Goal: Navigation & Orientation: Find specific page/section

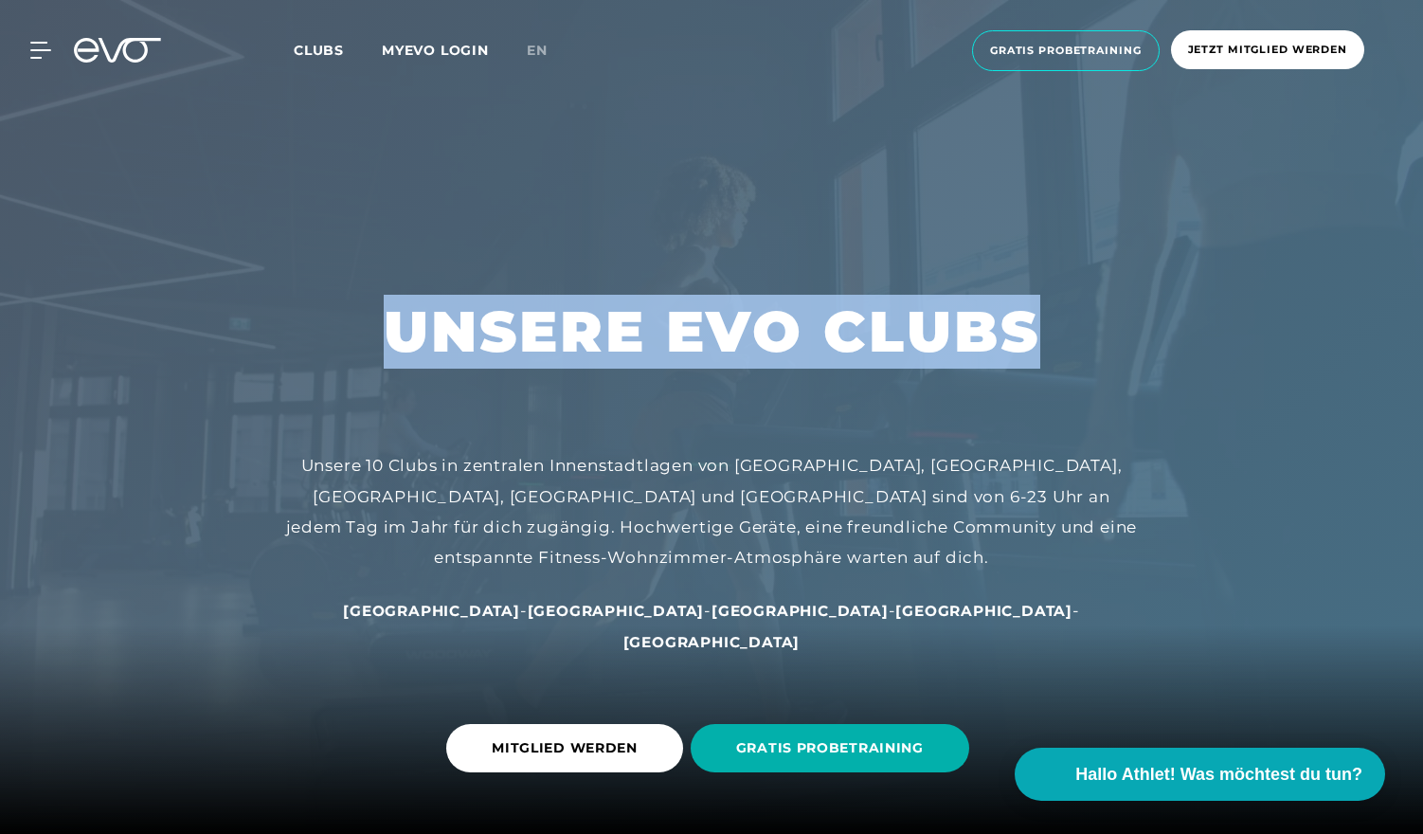
drag, startPoint x: 1421, startPoint y: 54, endPoint x: 1424, endPoint y: 119, distance: 65.4
click at [894, 160] on div at bounding box center [711, 417] width 1423 height 834
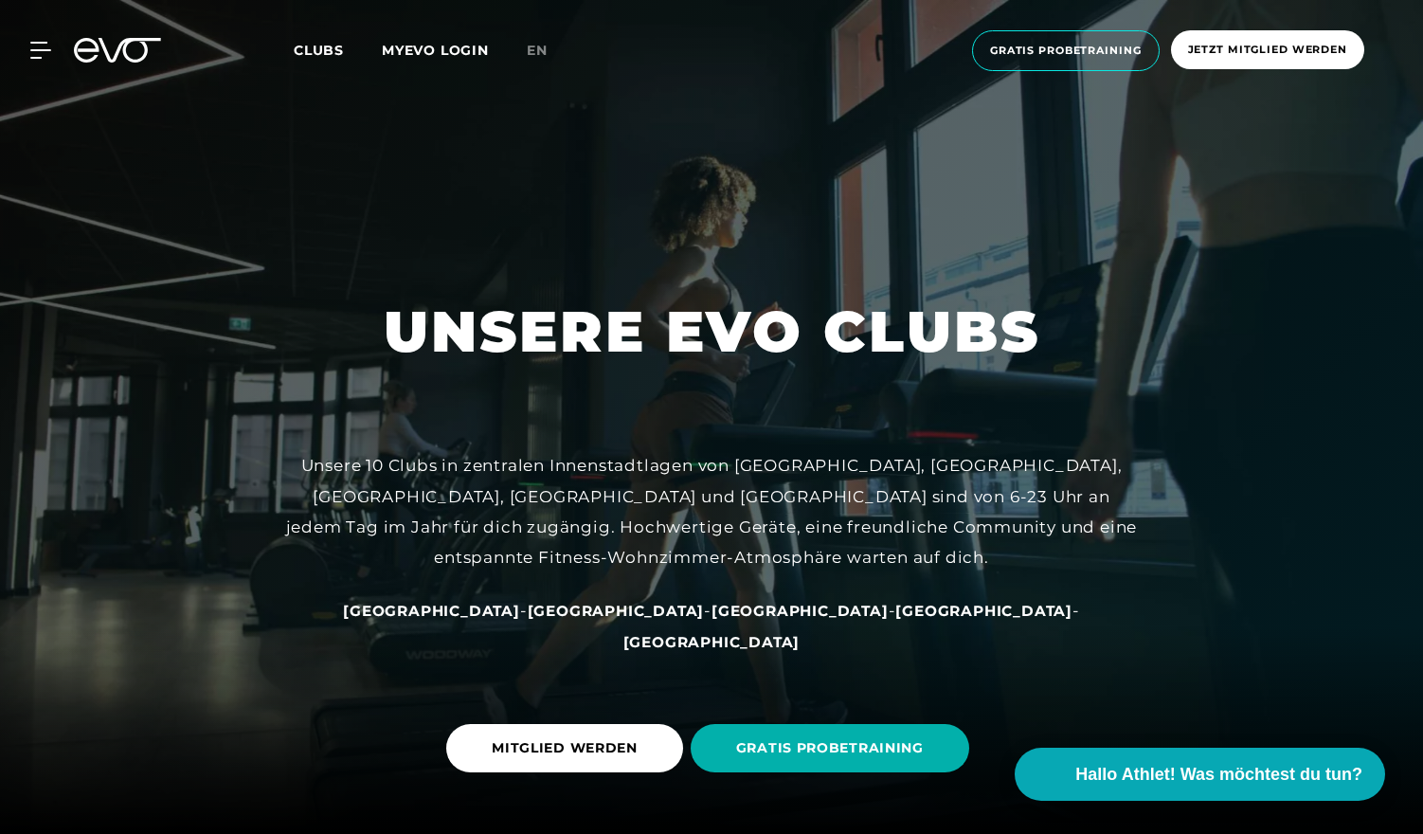
click at [316, 53] on span "Clubs" at bounding box center [319, 50] width 50 height 17
click at [34, 55] on icon at bounding box center [43, 50] width 27 height 17
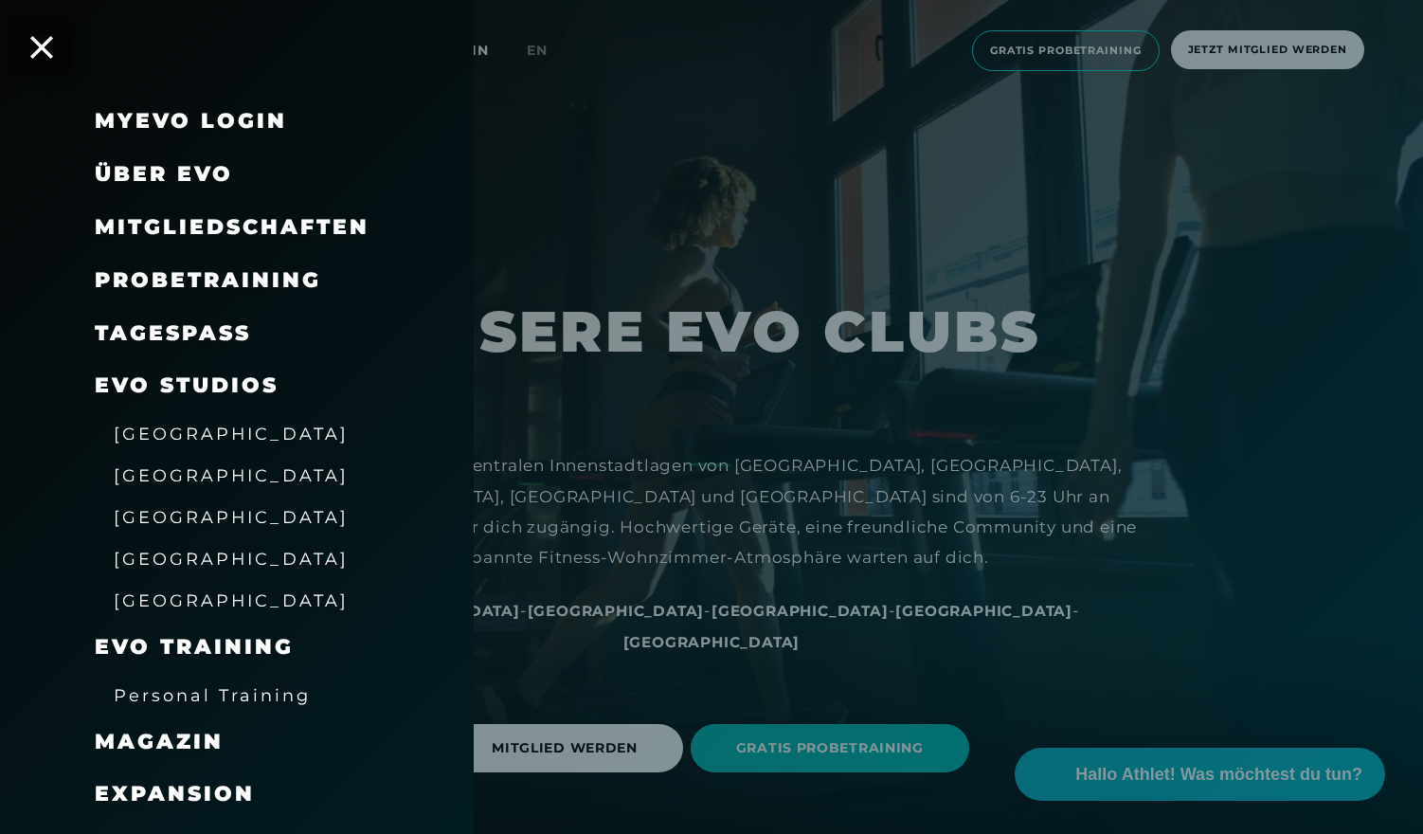
click at [161, 439] on span "[GEOGRAPHIC_DATA]" at bounding box center [231, 434] width 235 height 20
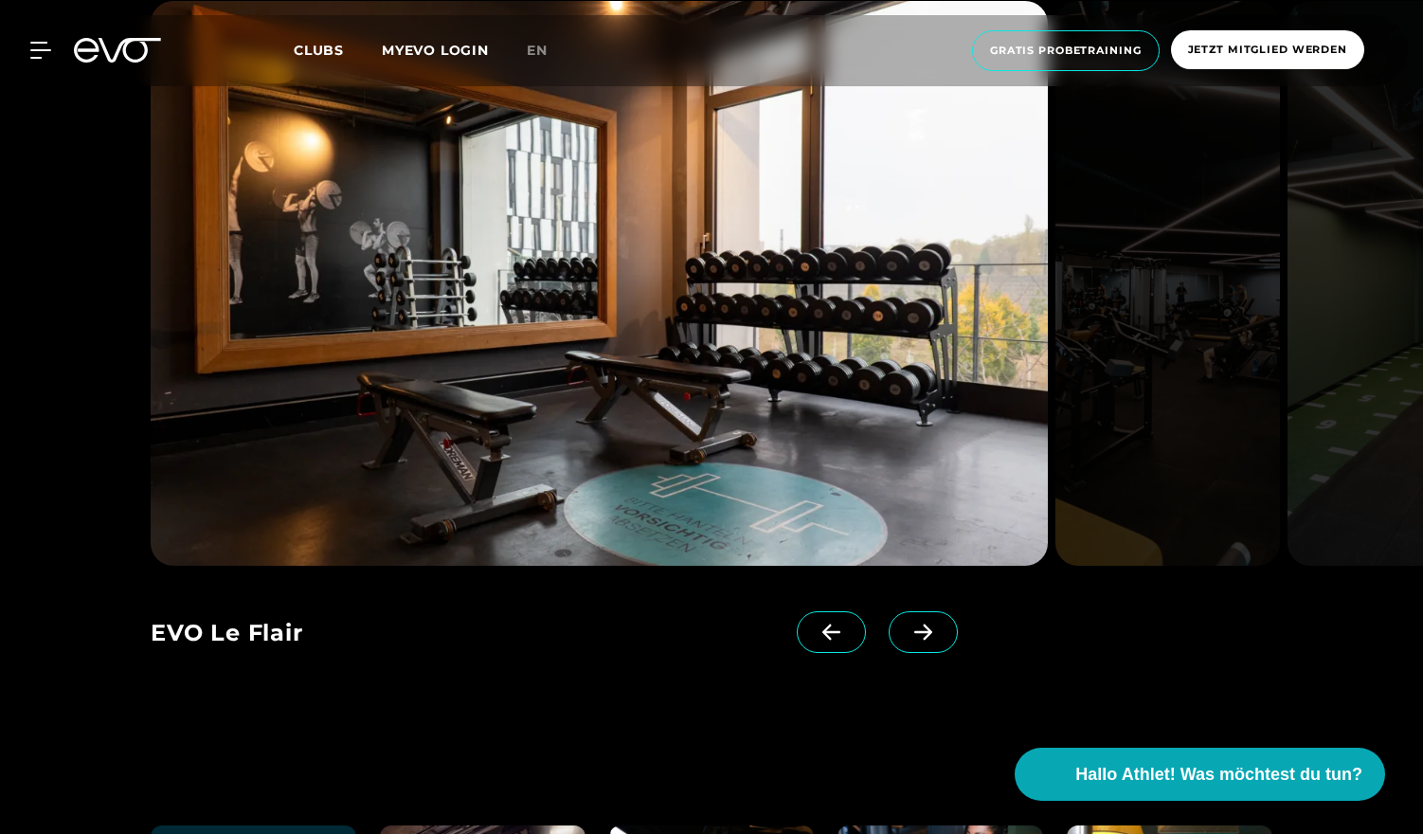
scroll to position [3848, 0]
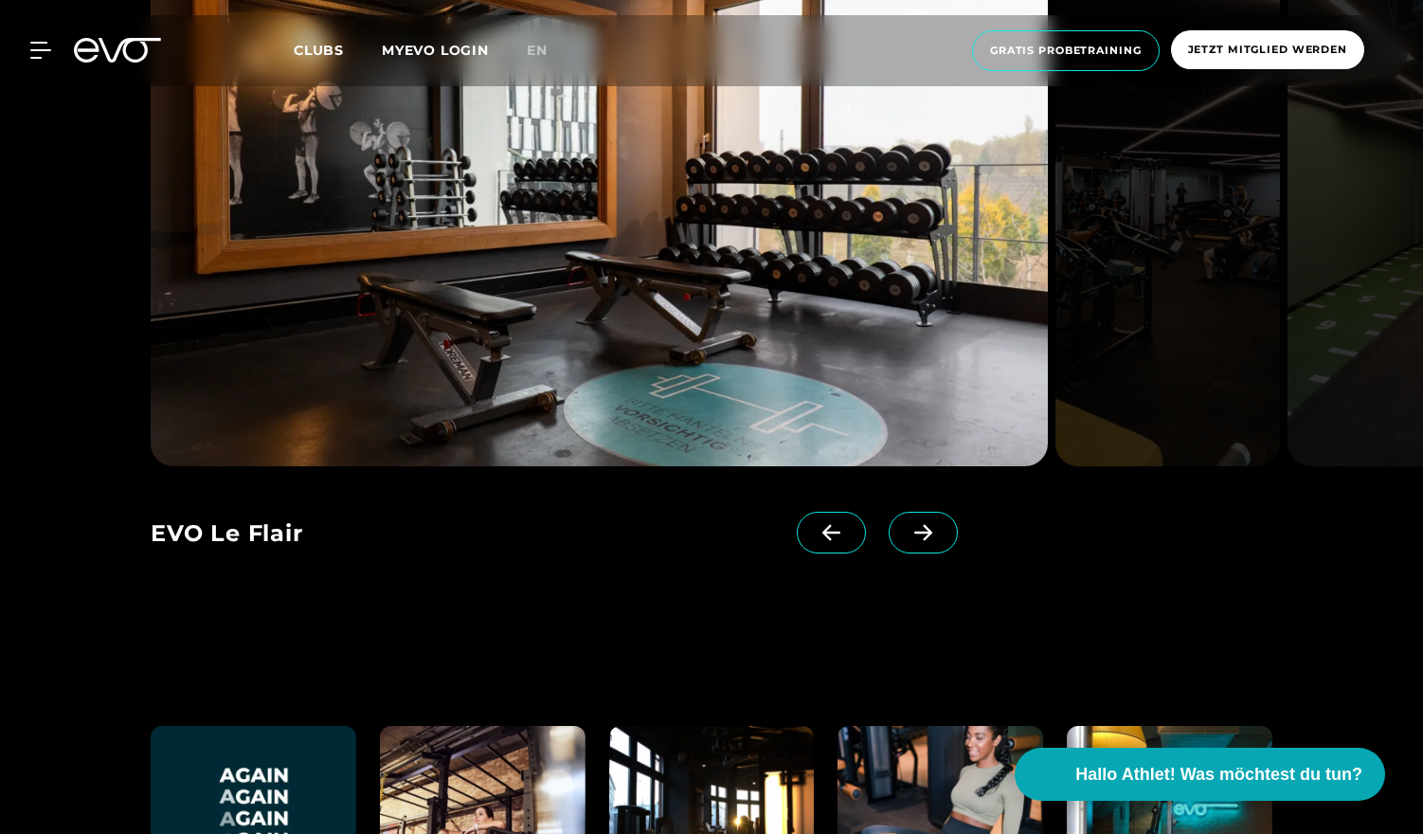
click at [889, 545] on span at bounding box center [923, 533] width 69 height 42
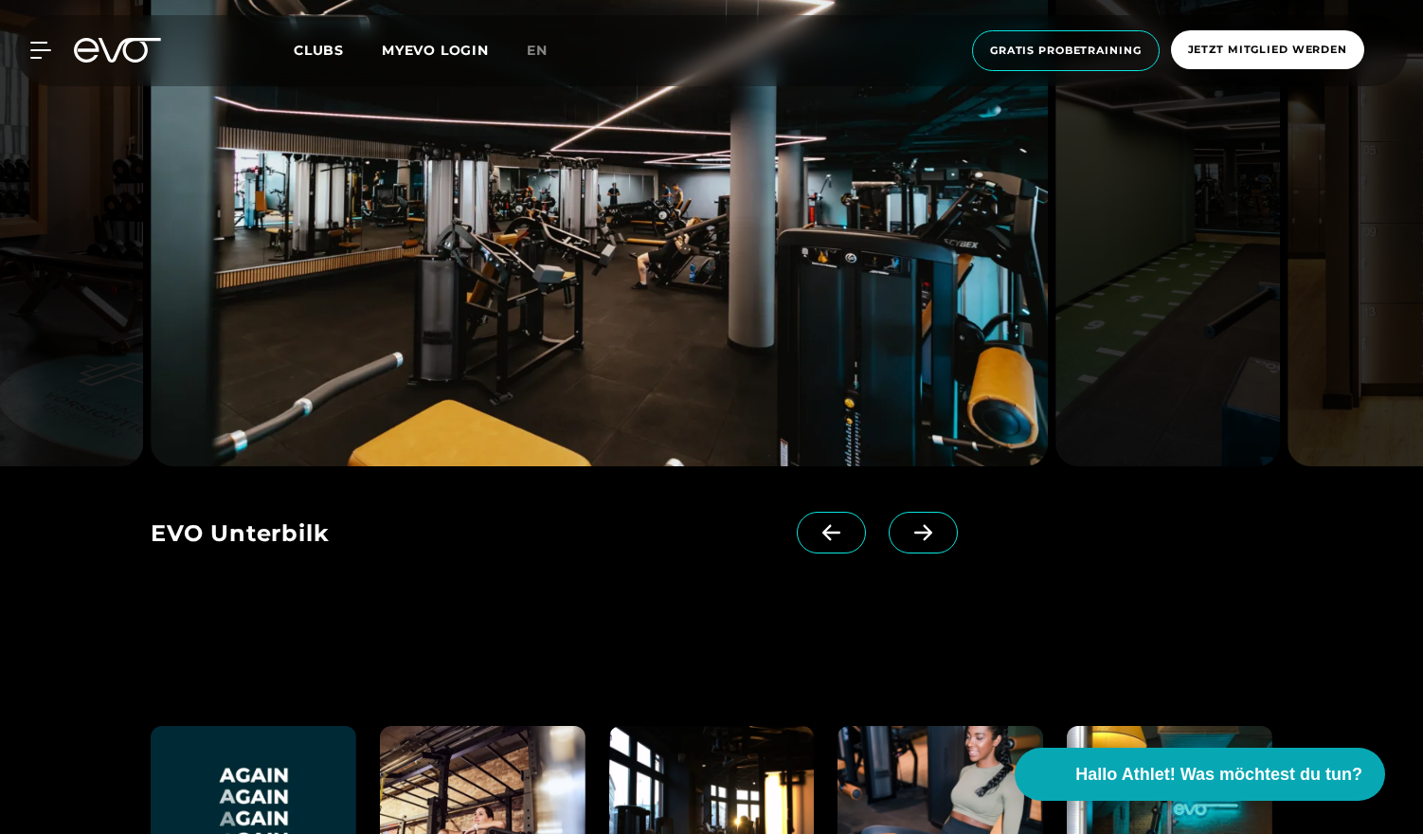
click at [889, 541] on span at bounding box center [923, 533] width 69 height 42
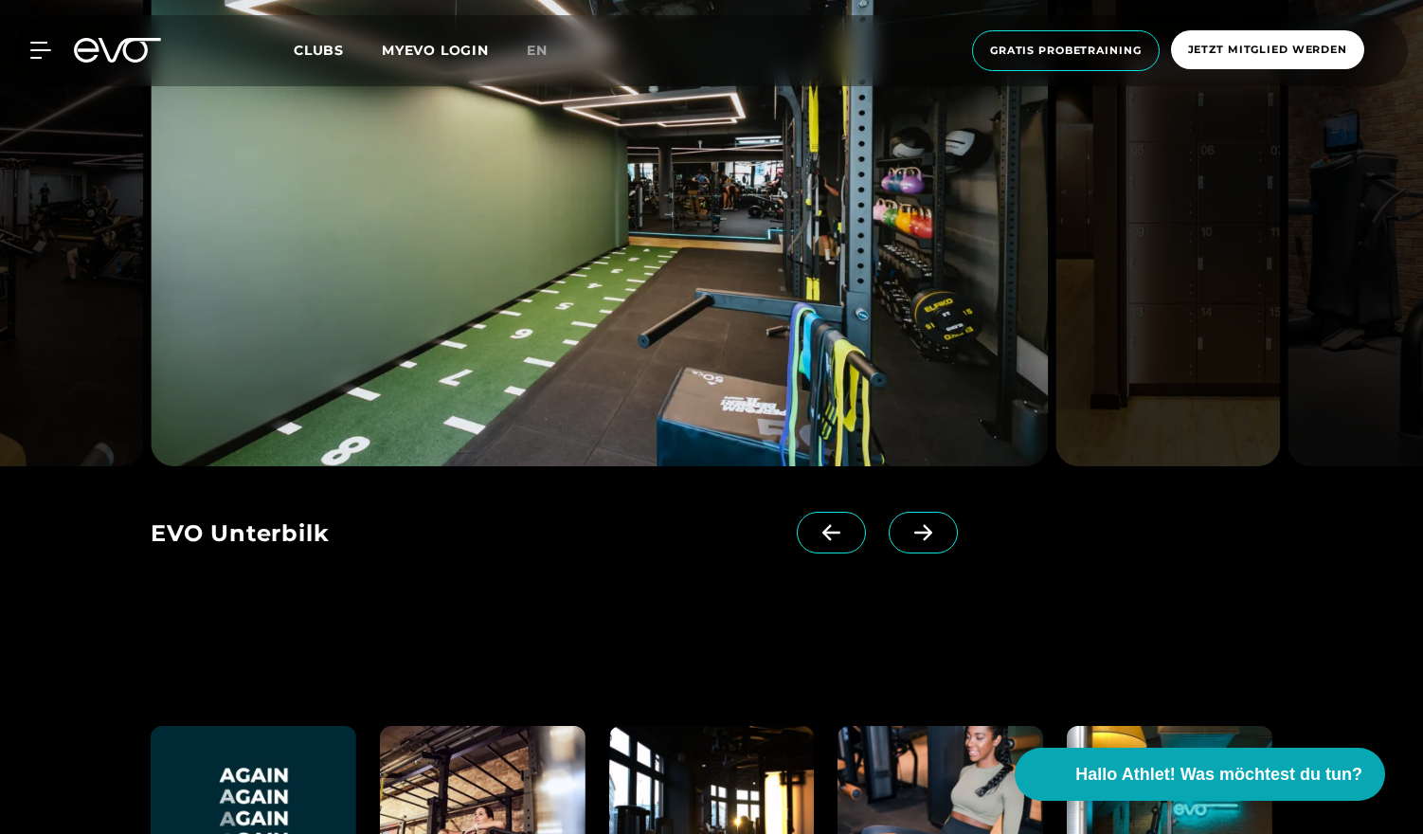
click at [889, 541] on span at bounding box center [923, 533] width 69 height 42
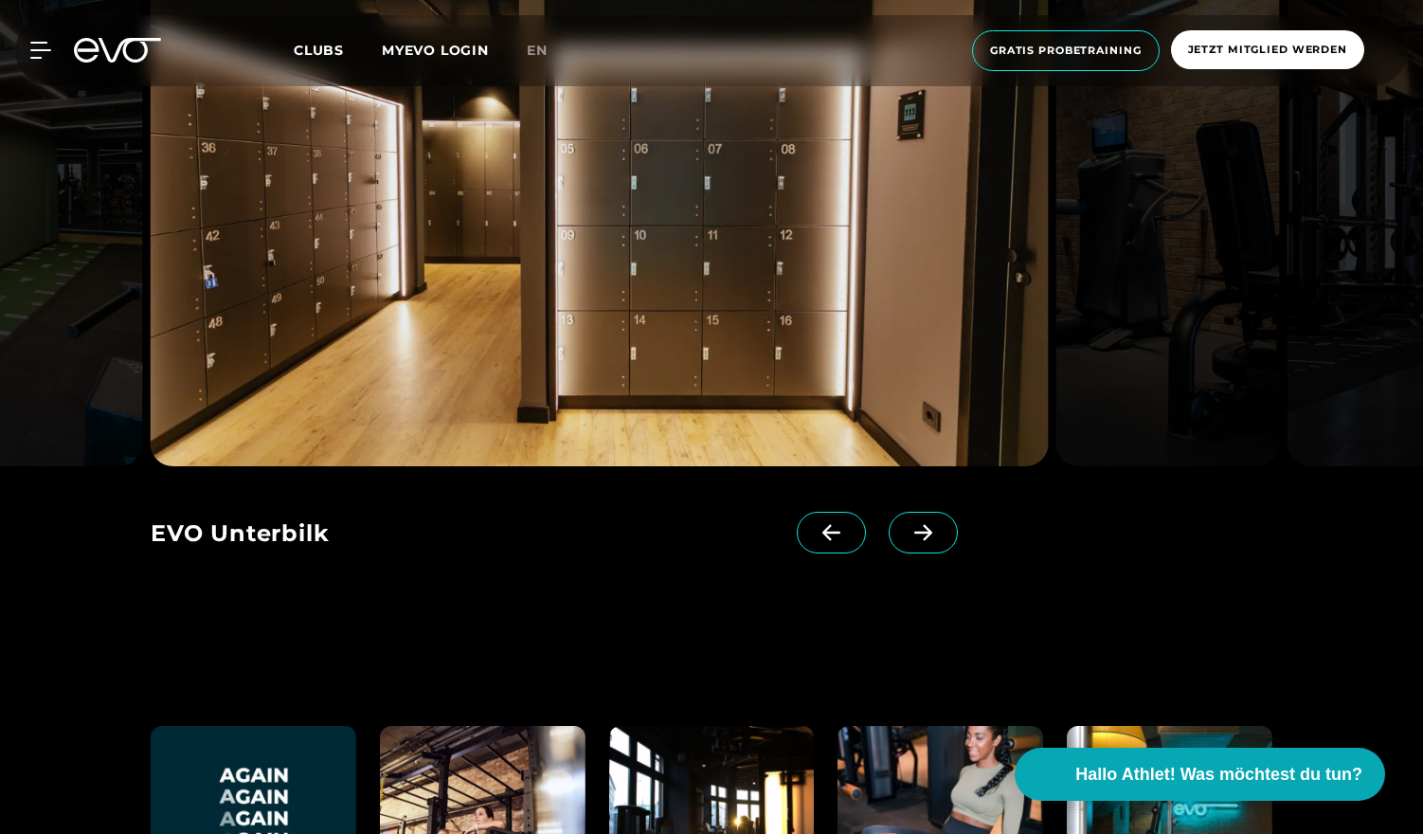
click at [889, 541] on span at bounding box center [923, 533] width 69 height 42
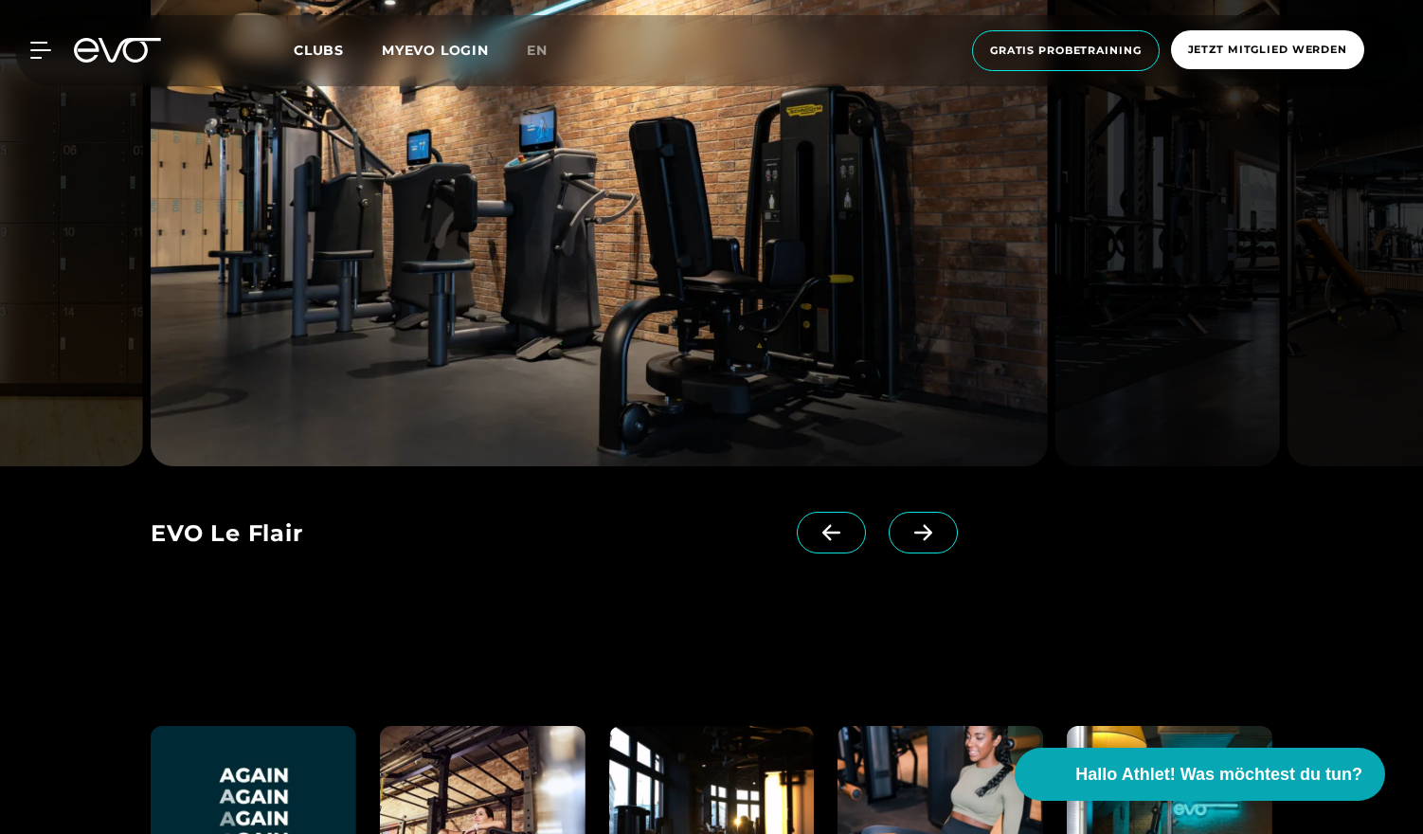
click at [889, 541] on span at bounding box center [923, 533] width 69 height 42
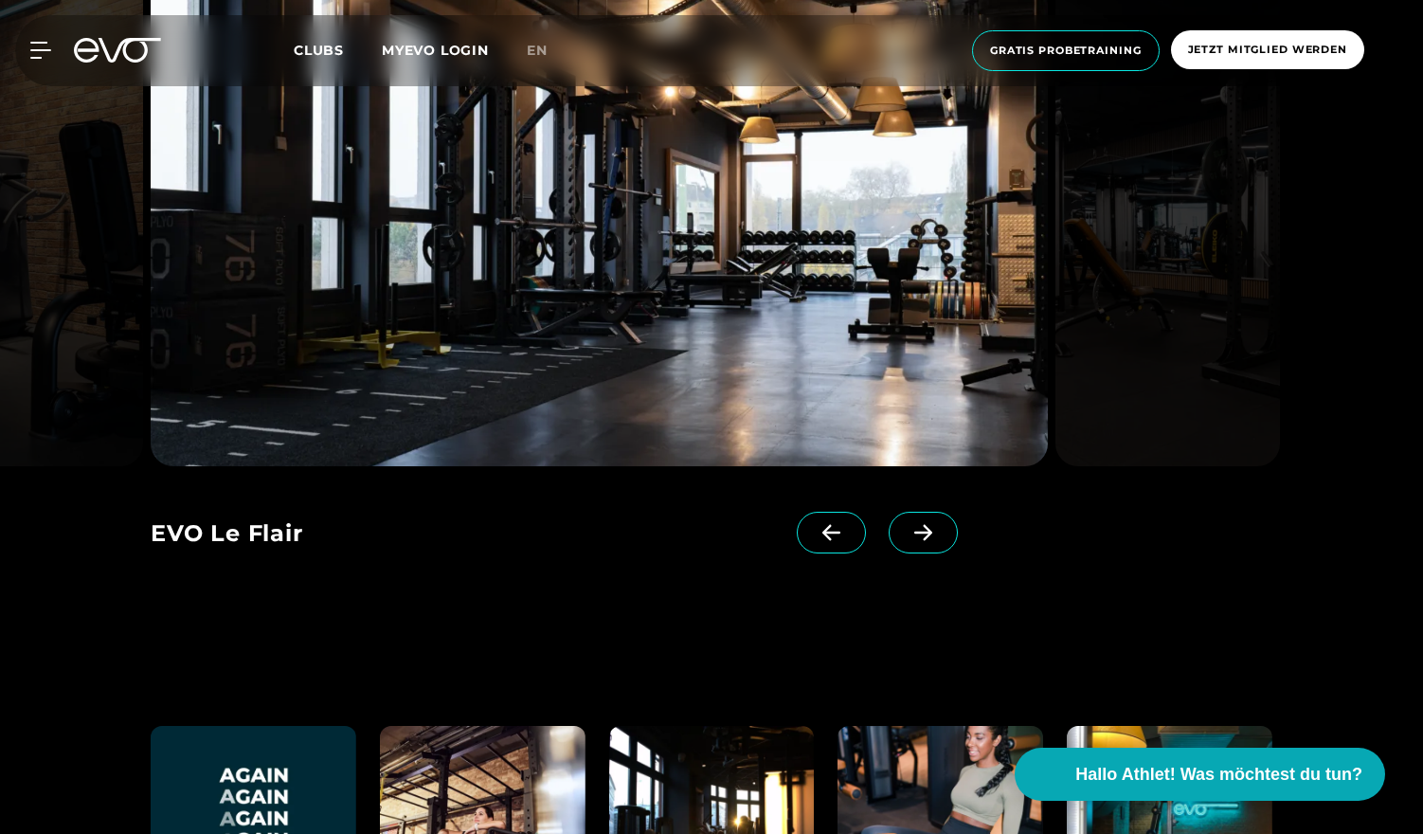
click at [889, 541] on span at bounding box center [923, 533] width 69 height 42
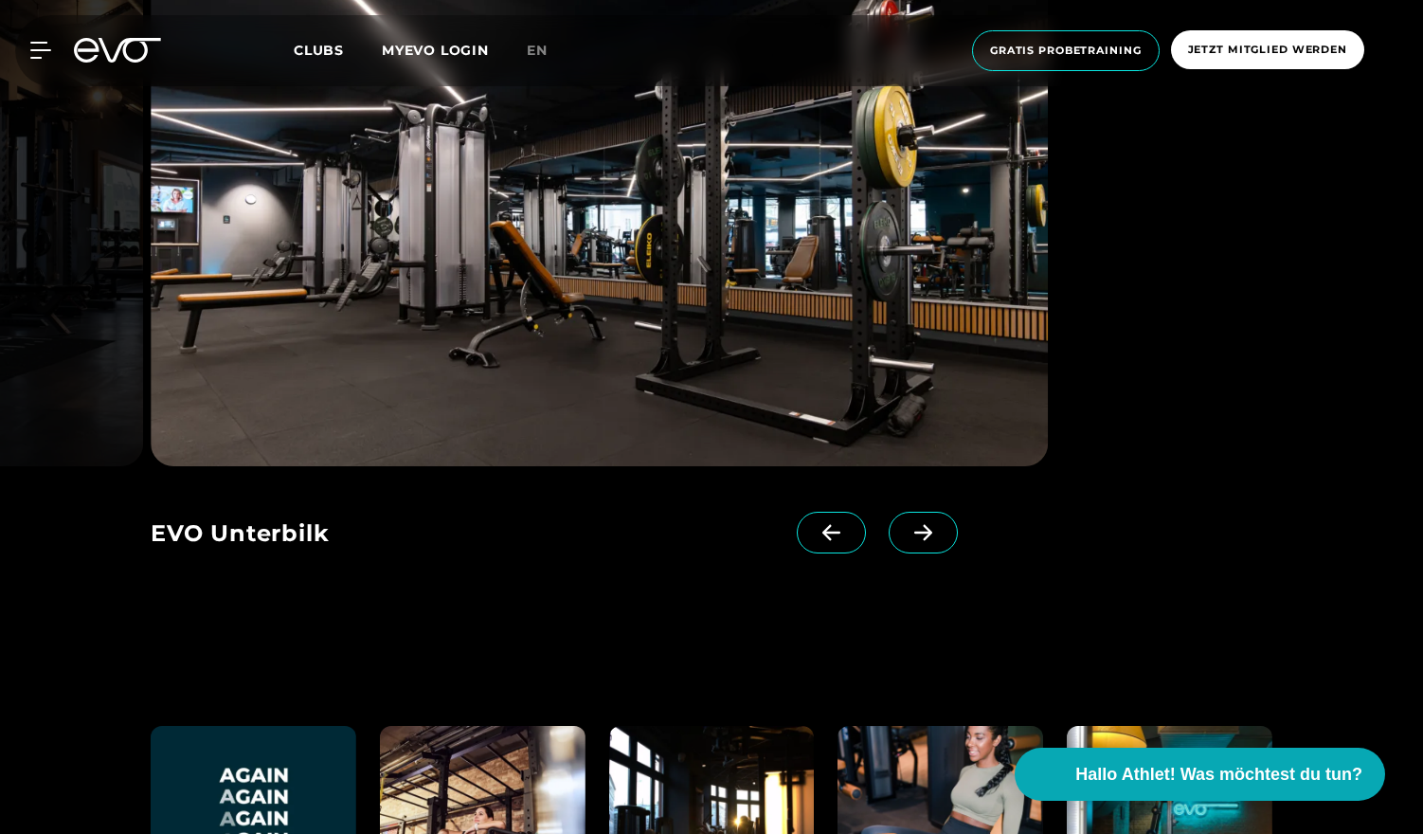
click at [889, 541] on span at bounding box center [923, 533] width 69 height 42
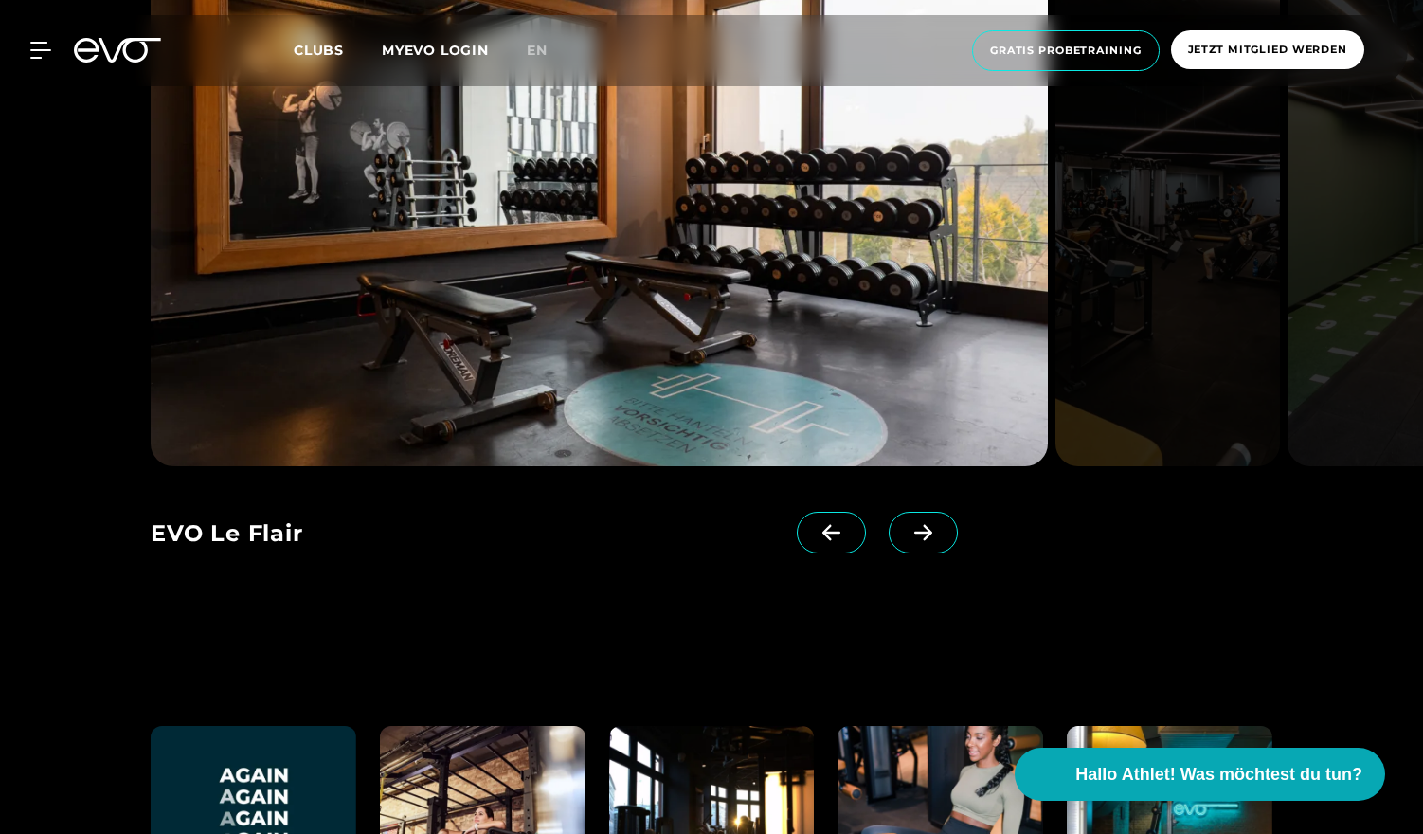
click at [832, 545] on span at bounding box center [831, 533] width 69 height 42
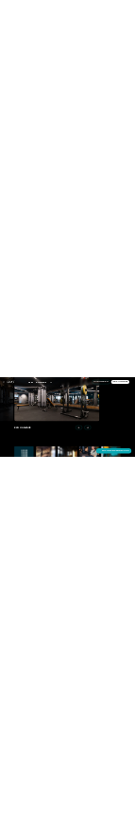
scroll to position [3814, 0]
